Goal: Find specific page/section: Find specific page/section

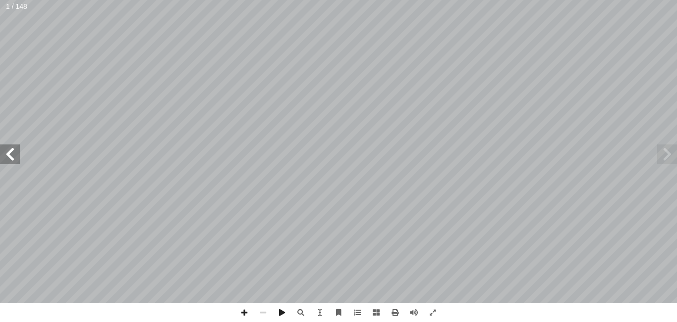
click at [9, 151] on span at bounding box center [10, 155] width 20 height 20
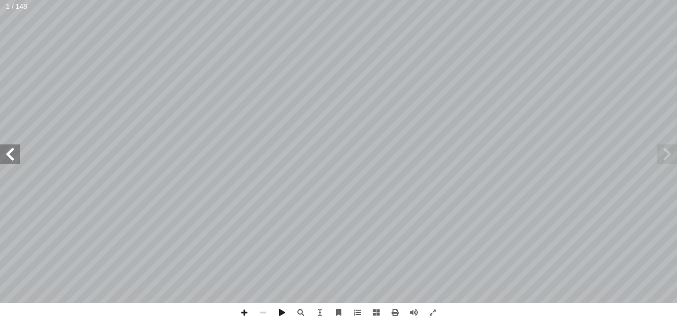
click at [9, 151] on span at bounding box center [10, 155] width 20 height 20
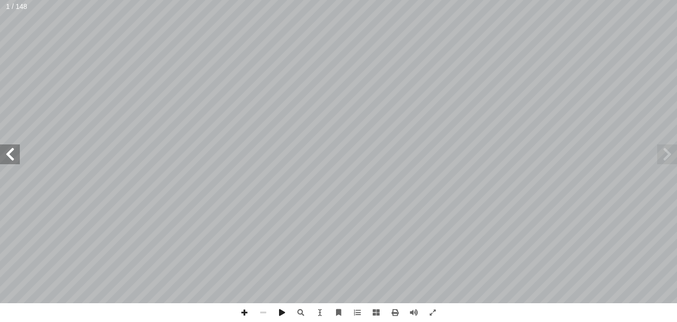
click at [9, 151] on span at bounding box center [10, 155] width 20 height 20
click at [11, 155] on span at bounding box center [10, 155] width 20 height 20
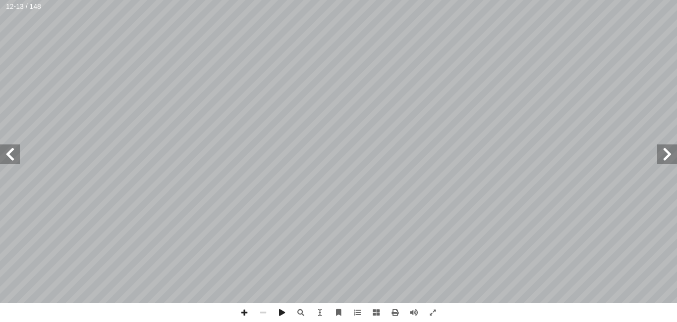
click at [11, 155] on span at bounding box center [10, 155] width 20 height 20
click at [9, 155] on span at bounding box center [10, 155] width 20 height 20
click at [12, 158] on span at bounding box center [10, 155] width 20 height 20
click at [244, 314] on span at bounding box center [244, 313] width 19 height 19
